Goal: Information Seeking & Learning: Learn about a topic

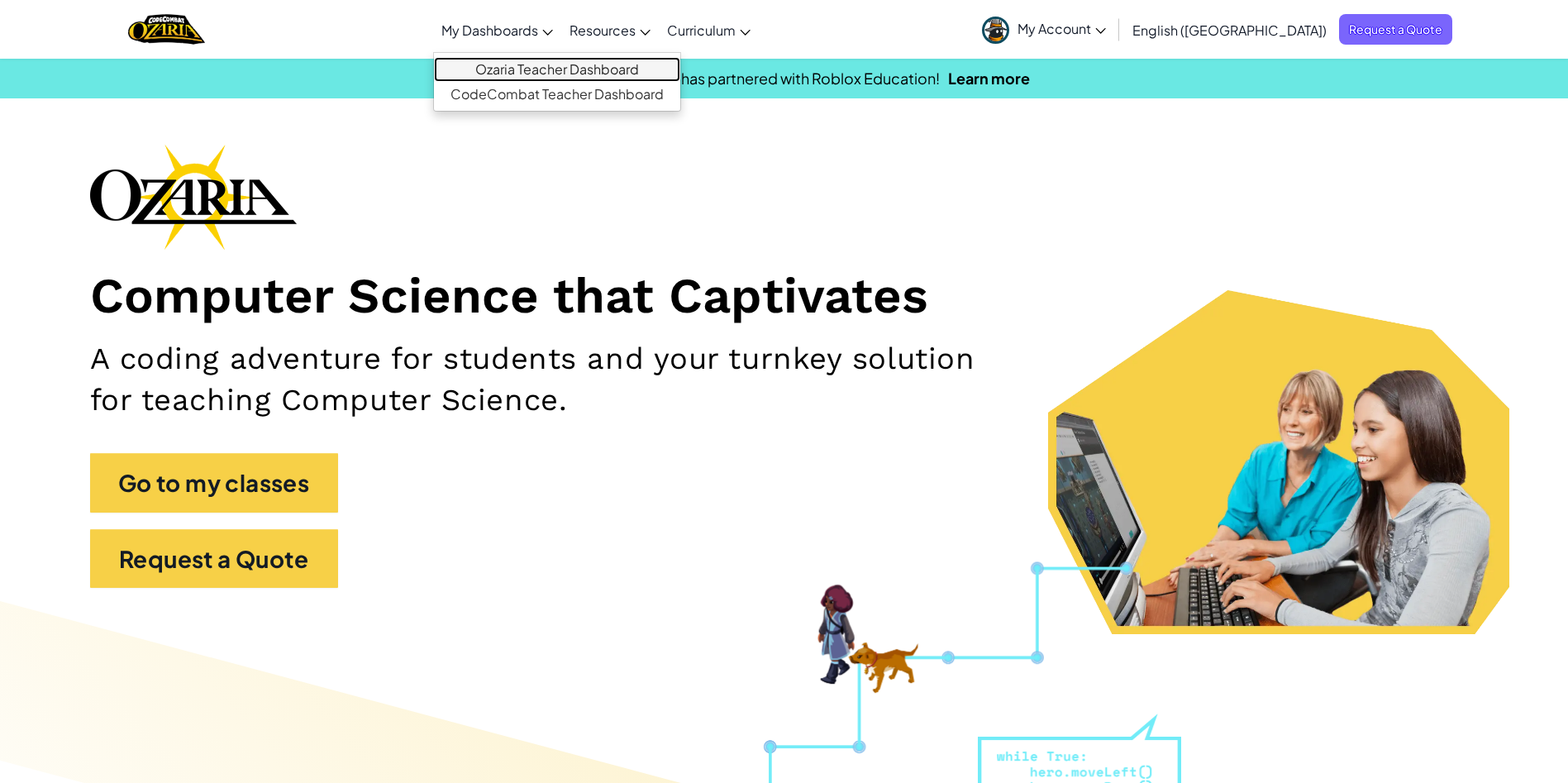
click at [561, 77] on link "Ozaria Teacher Dashboard" at bounding box center [556, 69] width 247 height 25
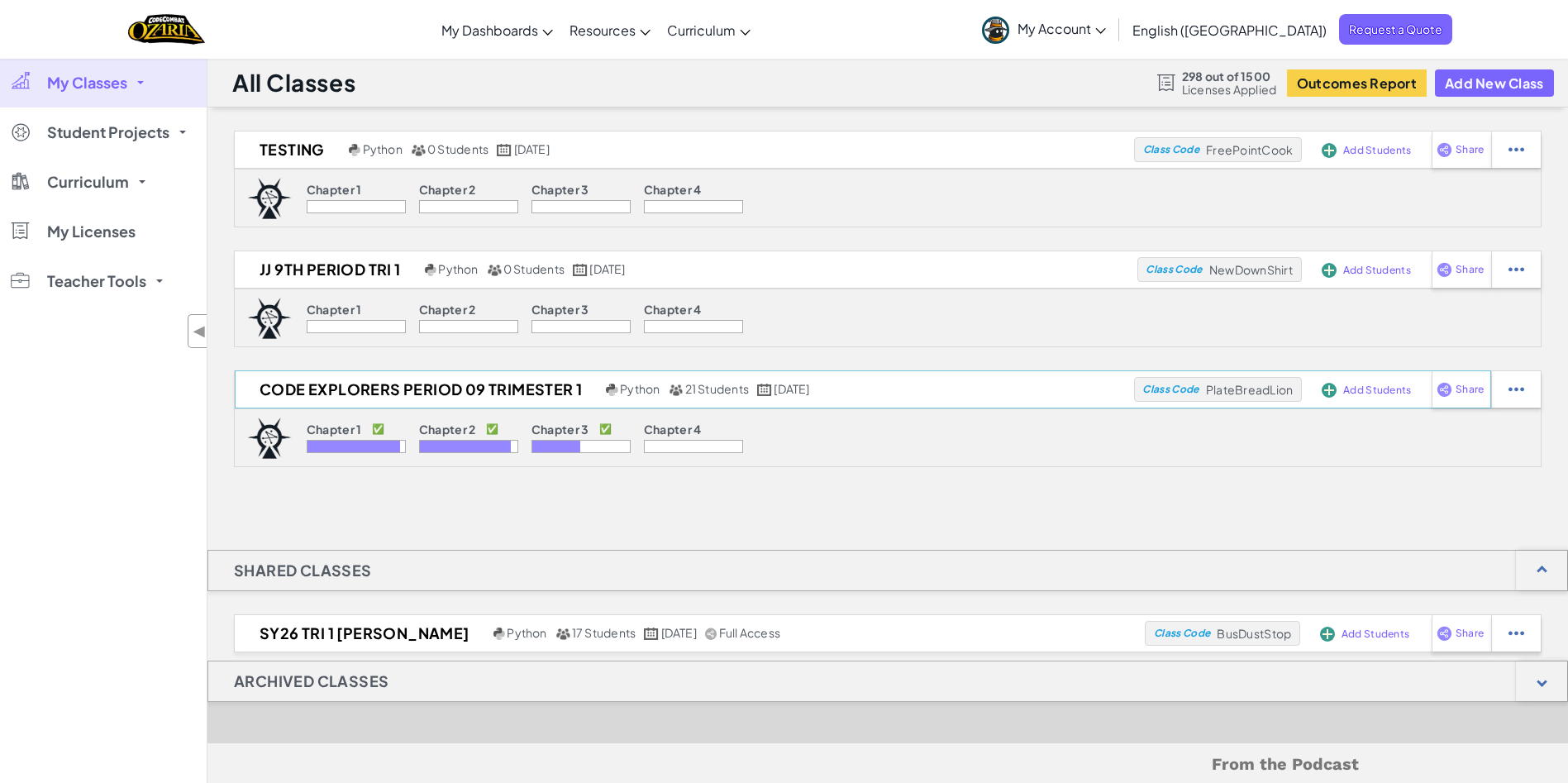
drag, startPoint x: 561, startPoint y: 423, endPoint x: 434, endPoint y: 387, distance: 132.0
click at [434, 387] on div "Code Explorers Period 09 Trimester 1 Python 21 Students [DATE] Class Code Plate…" at bounding box center [888, 418] width 1308 height 96
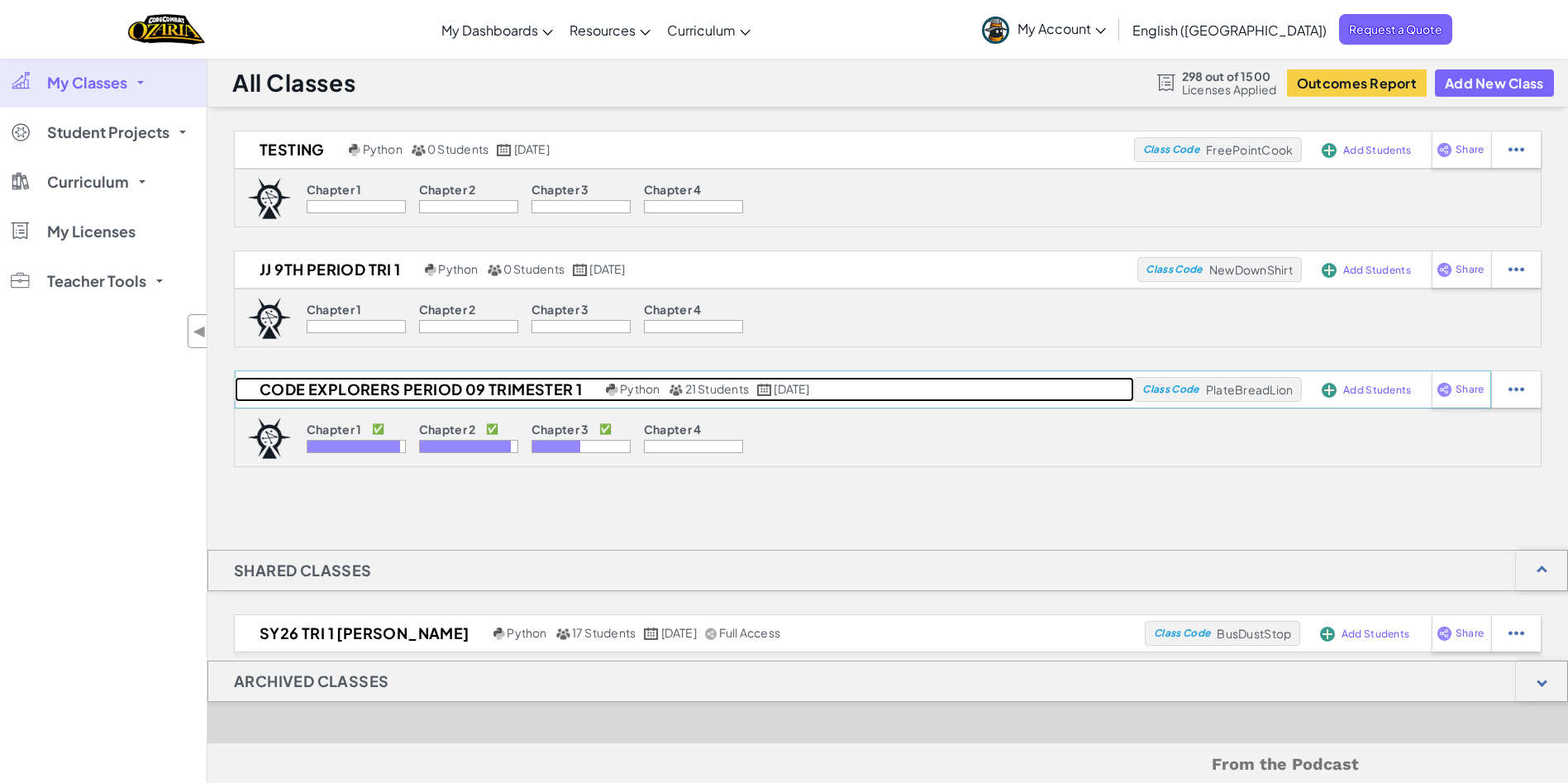
click at [434, 387] on h2 "Code Explorers Period 09 Trimester 1" at bounding box center [418, 389] width 367 height 25
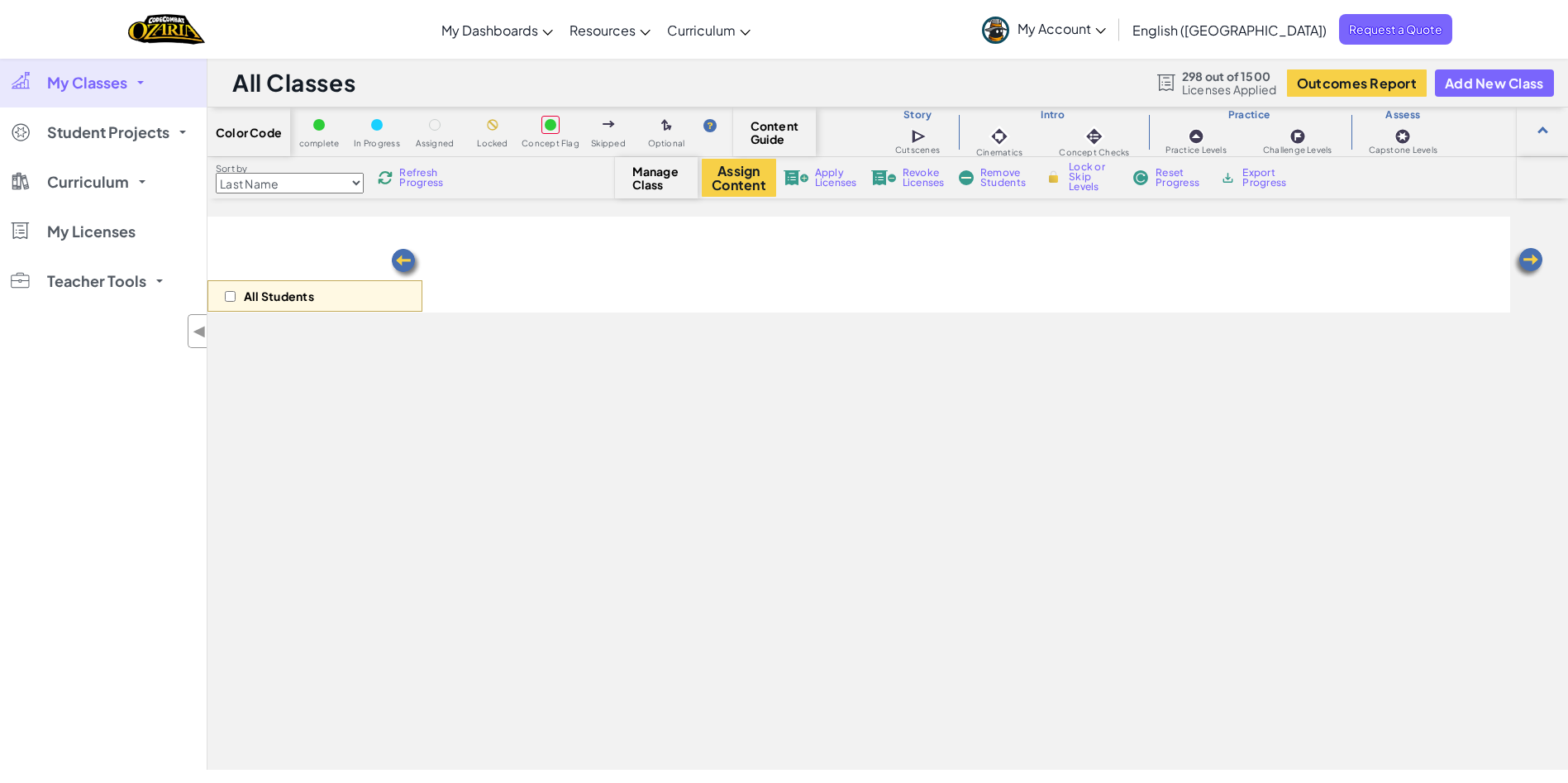
select select "5e27600d1c9d440000ac3ee7"
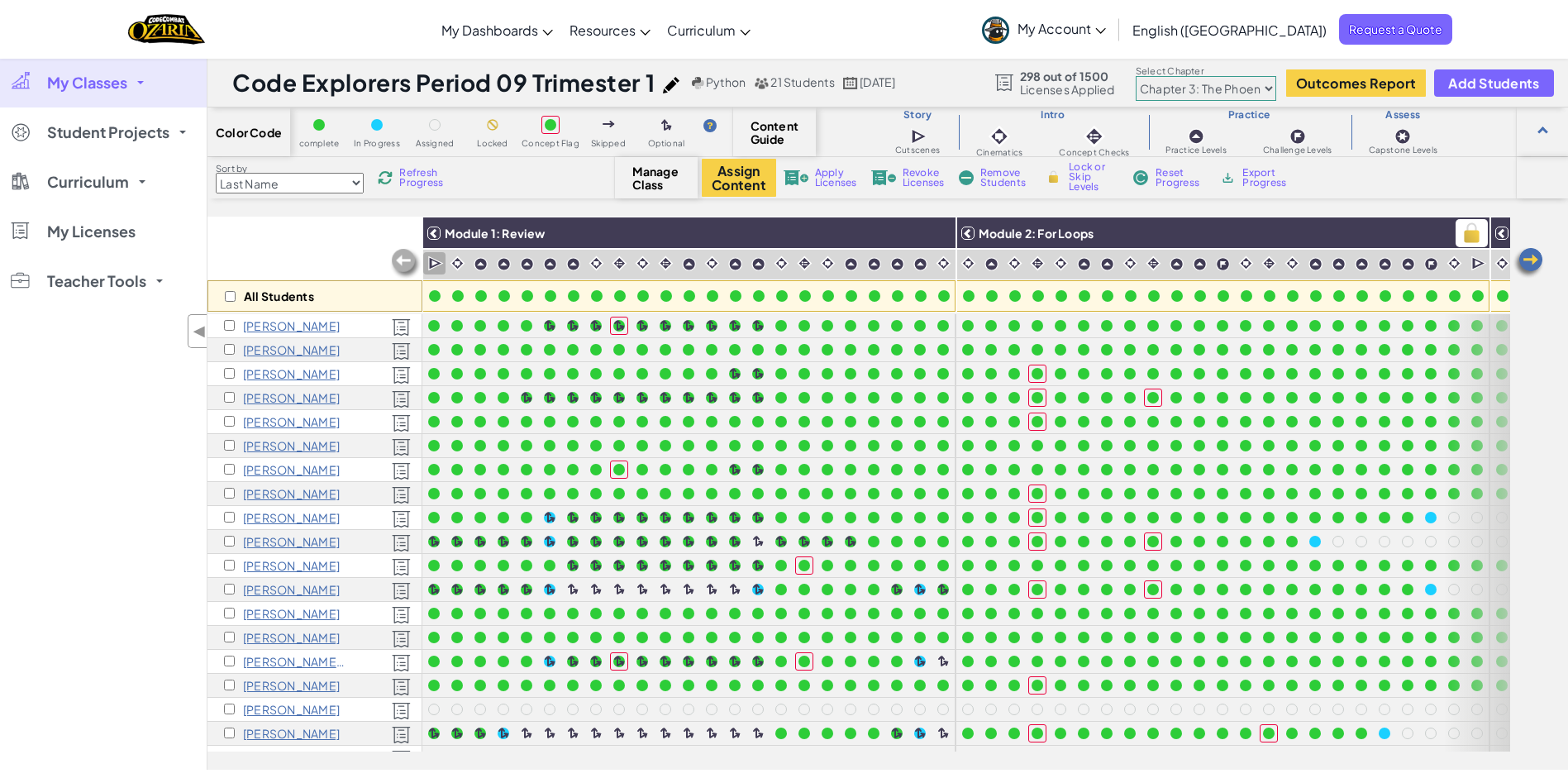
click at [434, 227] on div at bounding box center [434, 233] width 13 height 13
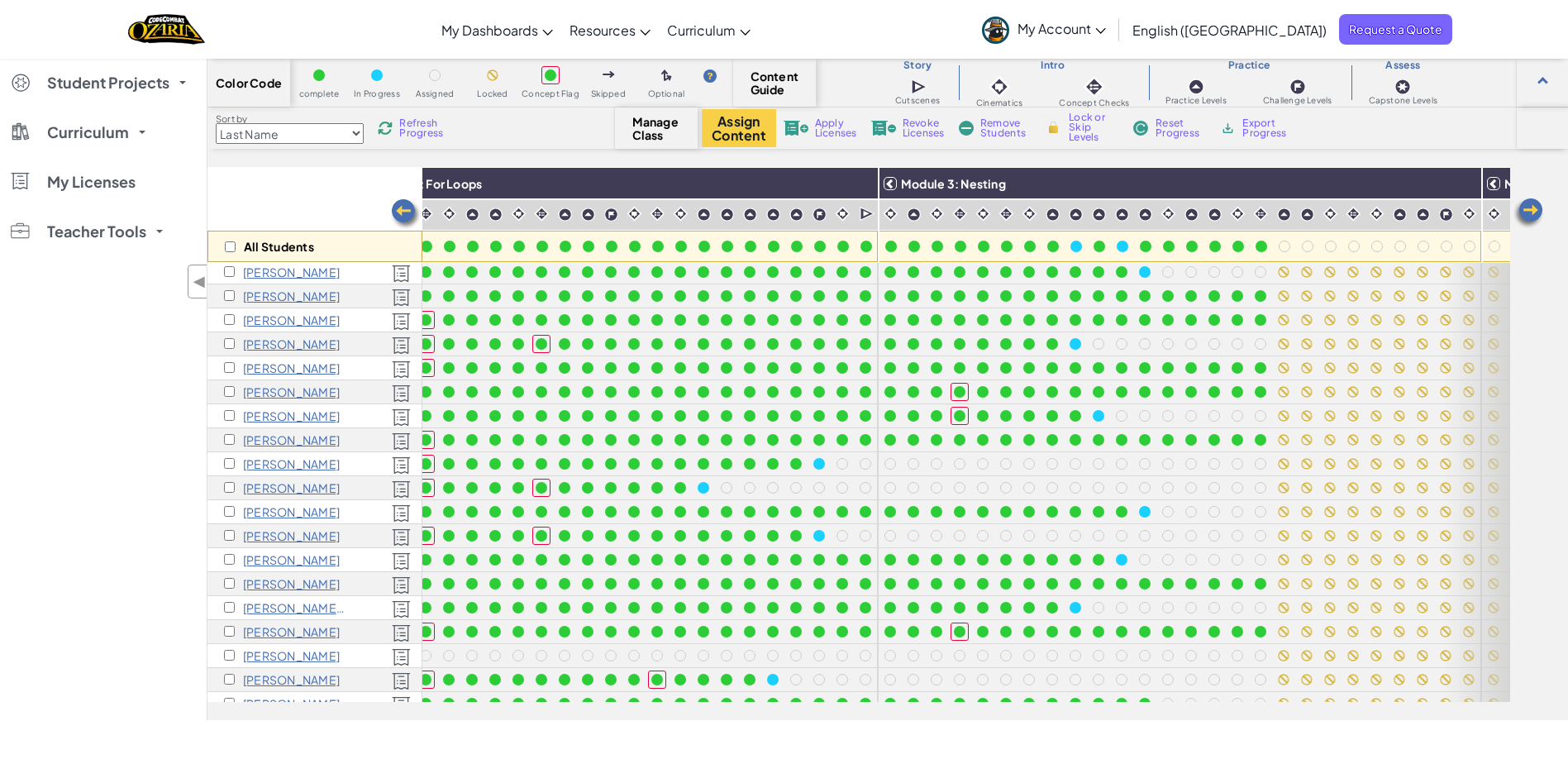
scroll to position [0, 94]
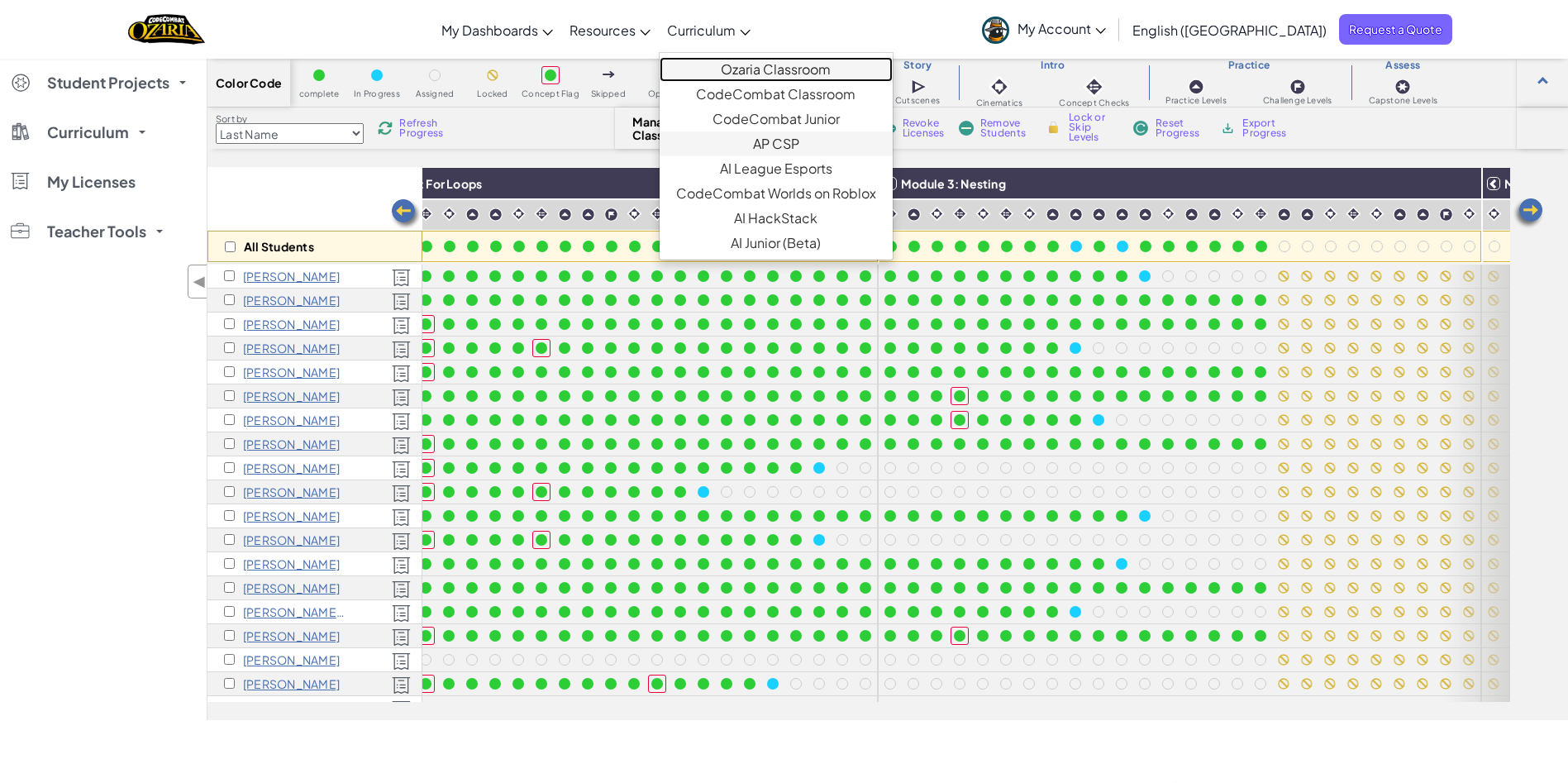
drag, startPoint x: 805, startPoint y: 62, endPoint x: 858, endPoint y: 140, distance: 94.3
click at [805, 62] on link "Ozaria Classroom" at bounding box center [775, 69] width 233 height 25
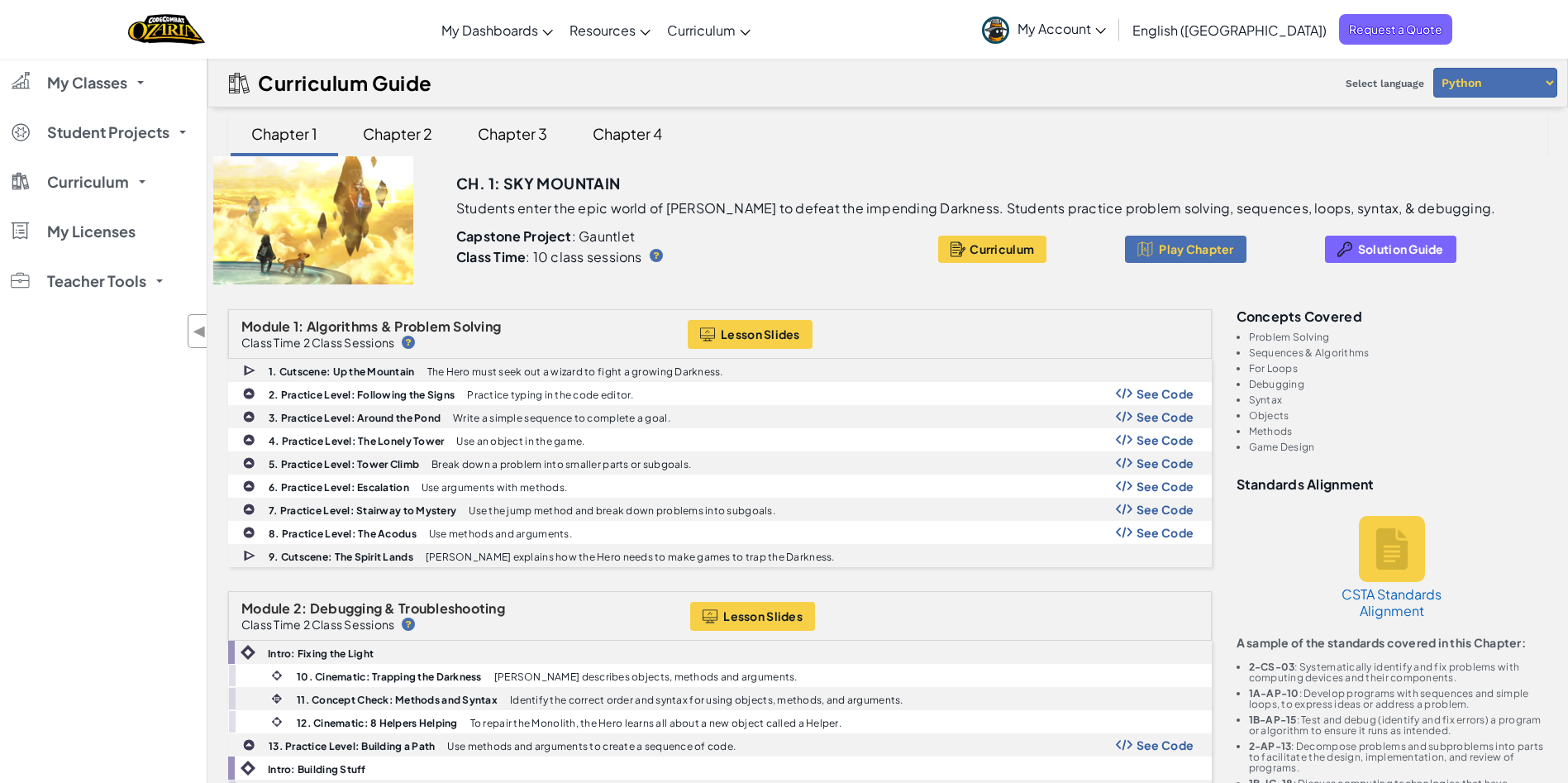
click at [531, 158] on div "Ch. 1: Sky Mountain" at bounding box center [1000, 178] width 1089 height 43
click at [515, 138] on div "Chapter 3" at bounding box center [512, 133] width 103 height 39
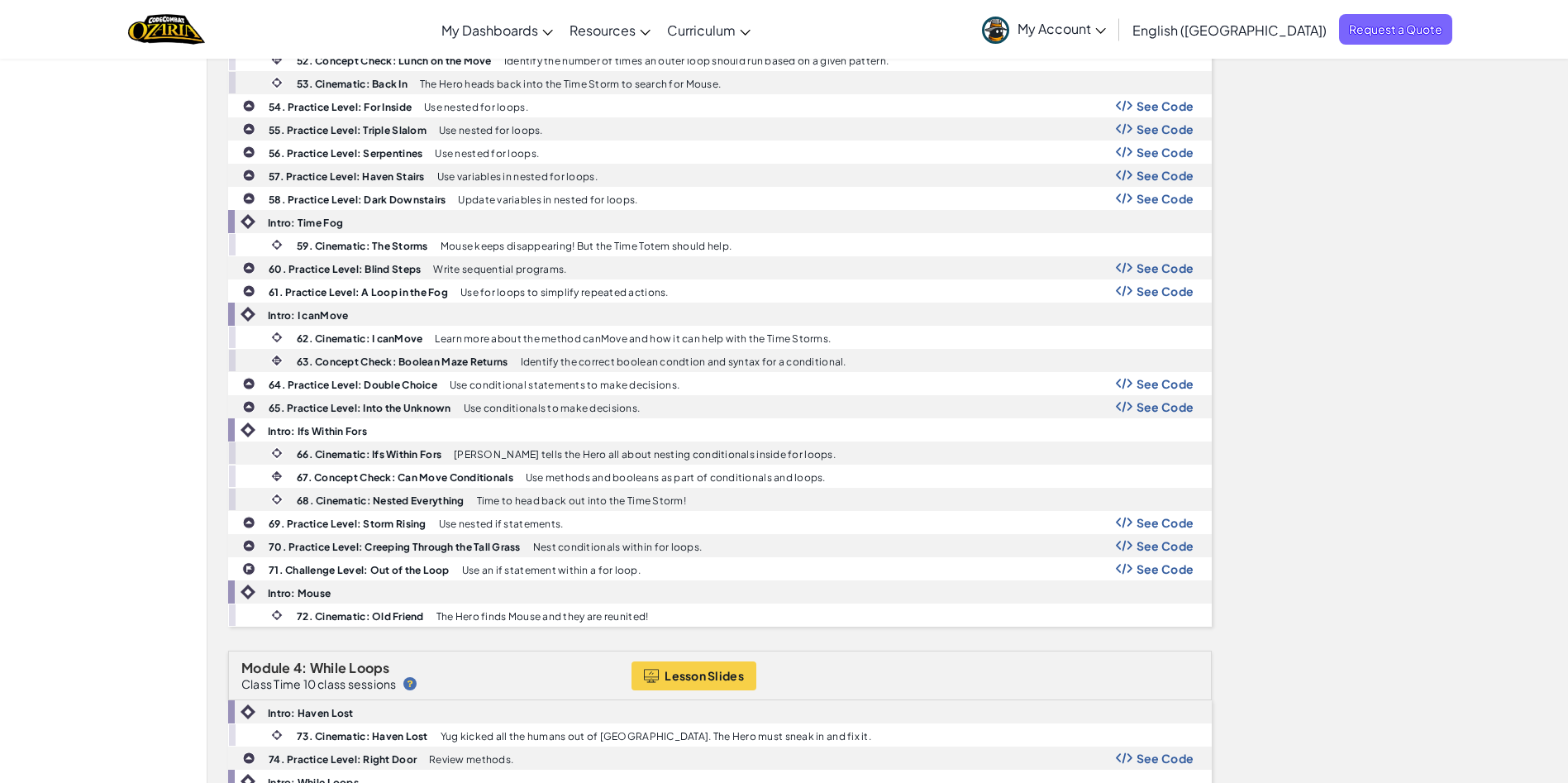
scroll to position [1928, 0]
